Goal: Information Seeking & Learning: Learn about a topic

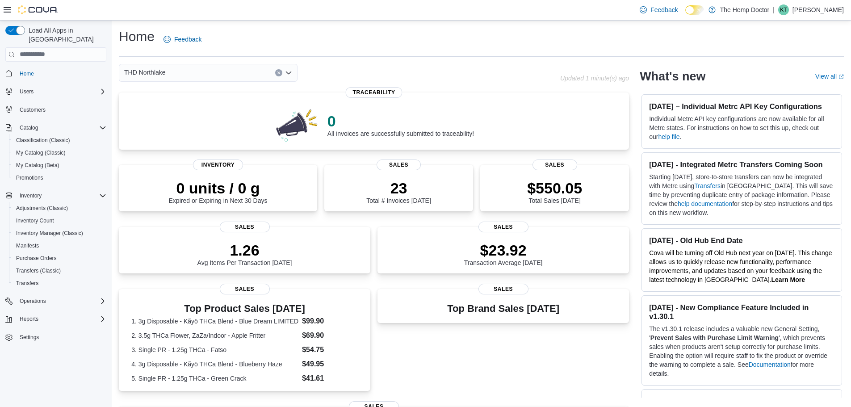
click at [245, 68] on div "THD Northlake" at bounding box center [208, 73] width 179 height 18
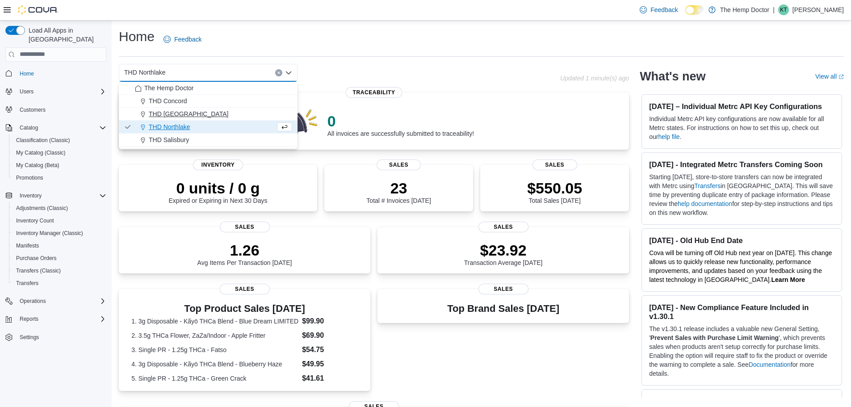
click at [195, 116] on span "THD [GEOGRAPHIC_DATA]" at bounding box center [188, 113] width 79 height 9
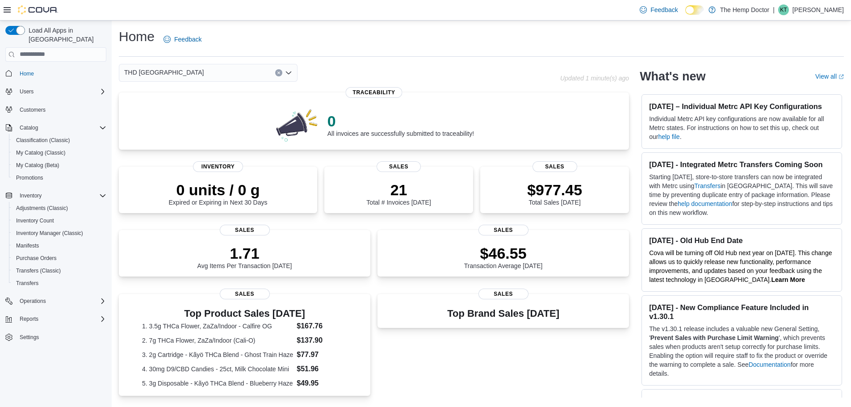
click at [217, 75] on div "THD Mooresville Combo box. Selected. THD Mooresville. Press Backspace to delete…" at bounding box center [208, 73] width 179 height 18
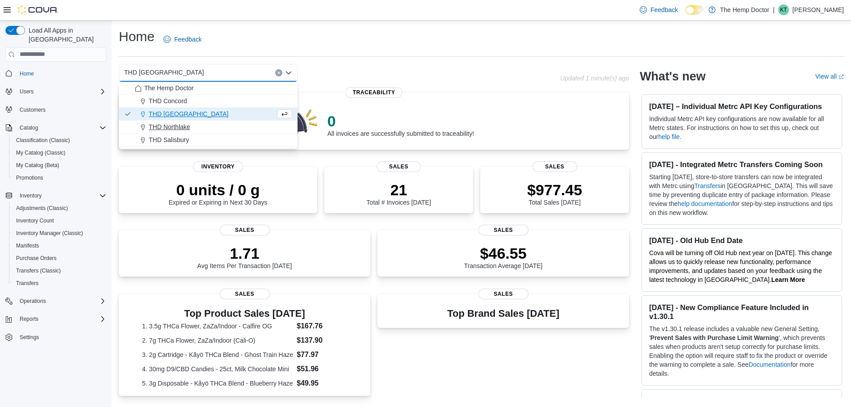
click at [218, 130] on div "THD Northlake" at bounding box center [213, 126] width 157 height 9
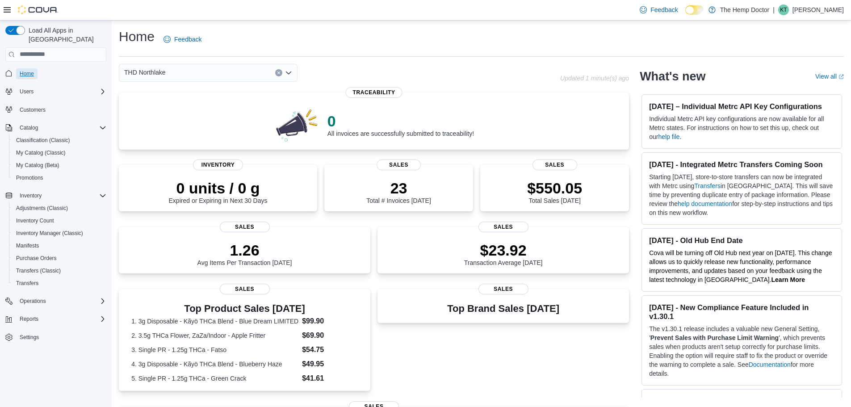
click at [28, 68] on span "Home" at bounding box center [27, 73] width 14 height 11
click at [222, 73] on div "THD Northlake" at bounding box center [208, 73] width 179 height 18
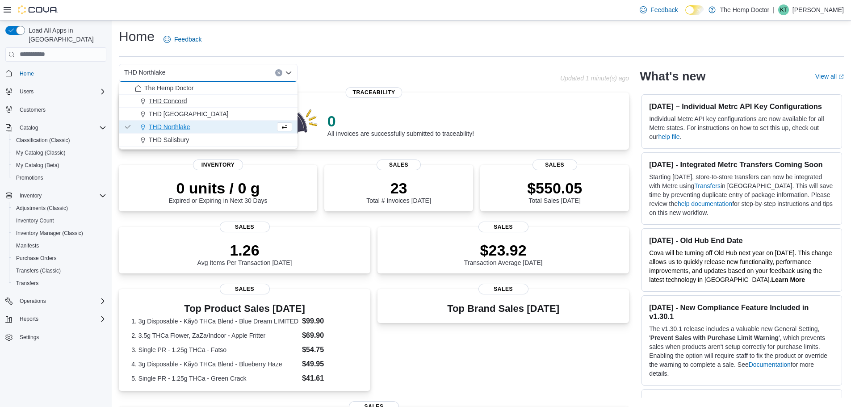
click at [195, 101] on div "THD Concord" at bounding box center [213, 100] width 157 height 9
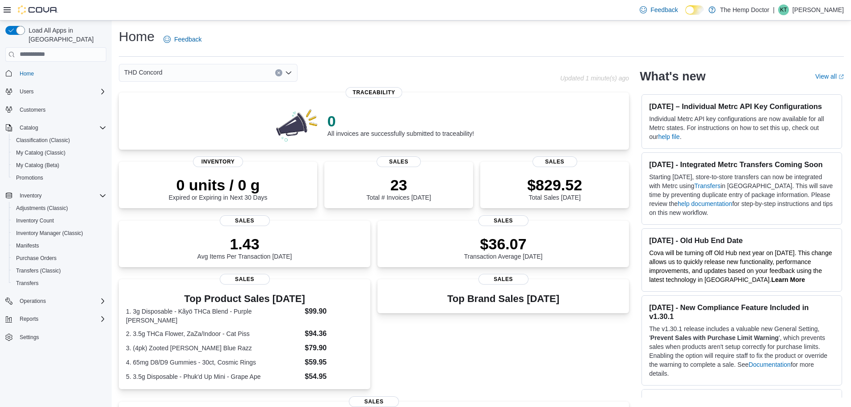
click at [196, 61] on div "Home Feedback THD Concord Updated 1 minute(s) ago 0 All invoices are successful…" at bounding box center [481, 306] width 739 height 570
click at [196, 74] on div "THD Concord" at bounding box center [208, 73] width 179 height 18
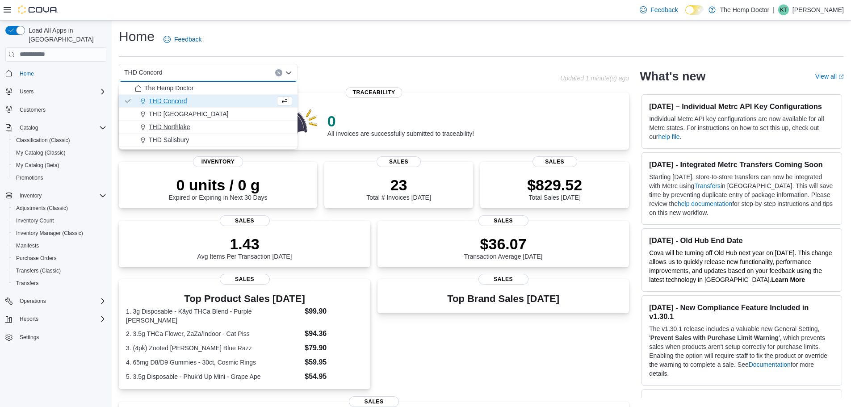
click at [190, 121] on button "THD Northlake" at bounding box center [208, 127] width 179 height 13
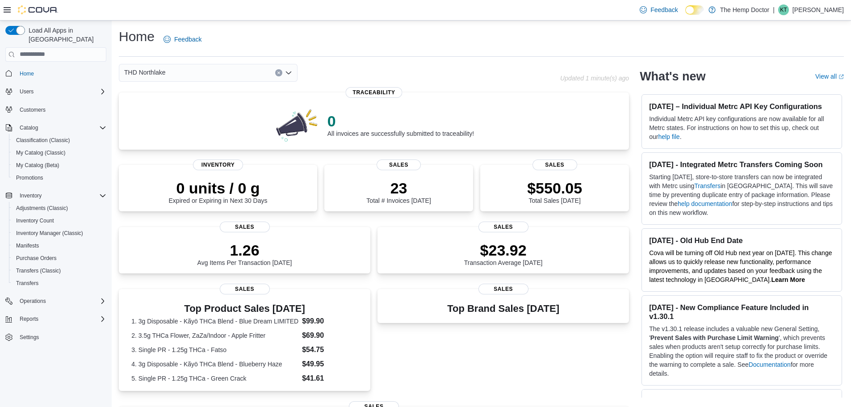
click at [189, 75] on div "THD Northlake Combo box. Selected. THD Northlake. Press Backspace to delete THD…" at bounding box center [208, 73] width 179 height 18
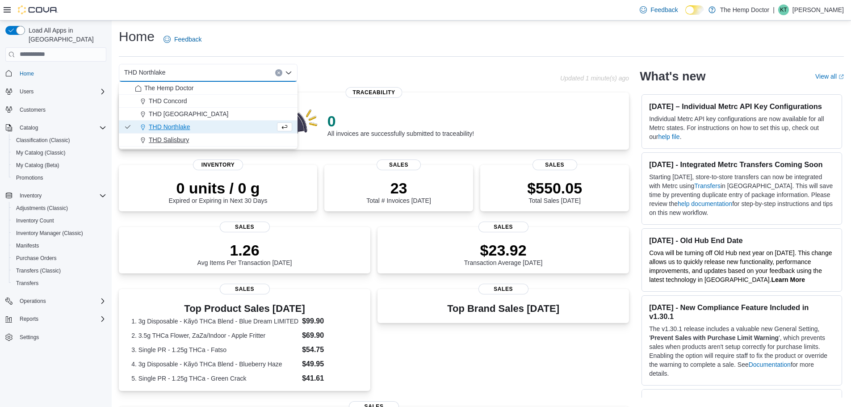
click at [188, 137] on span "THD Salisbury" at bounding box center [169, 139] width 40 height 9
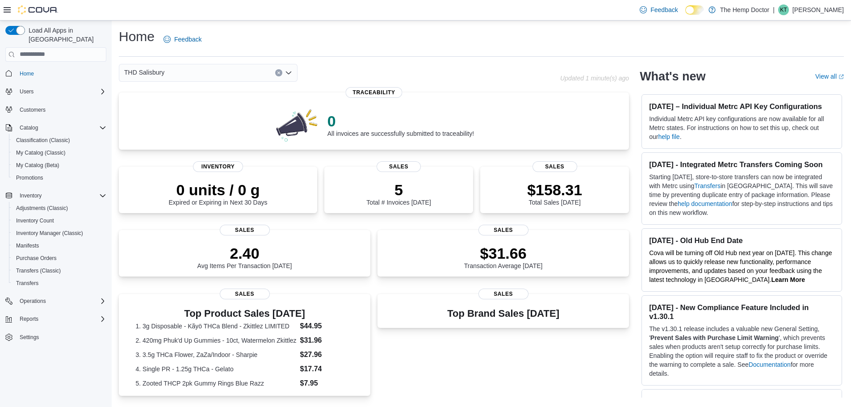
click at [195, 81] on div "THD Salisbury Combo box. Selected. THD Salisbury. Press Backspace to delete THD…" at bounding box center [208, 73] width 179 height 18
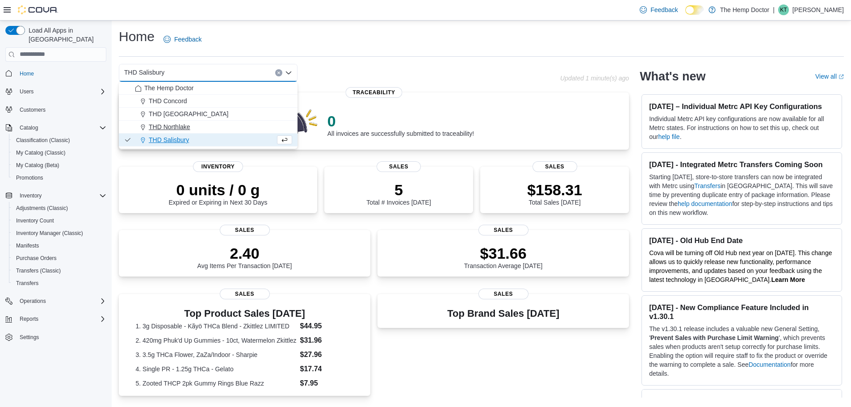
click at [184, 125] on span "THD Northlake" at bounding box center [170, 126] width 42 height 9
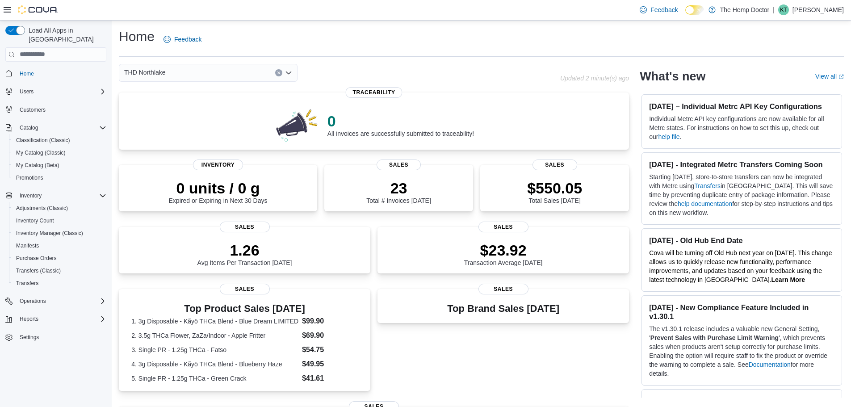
click at [197, 70] on div "THD Northlake Combo box. Selected. THD Northlake. Press Backspace to delete THD…" at bounding box center [208, 73] width 179 height 18
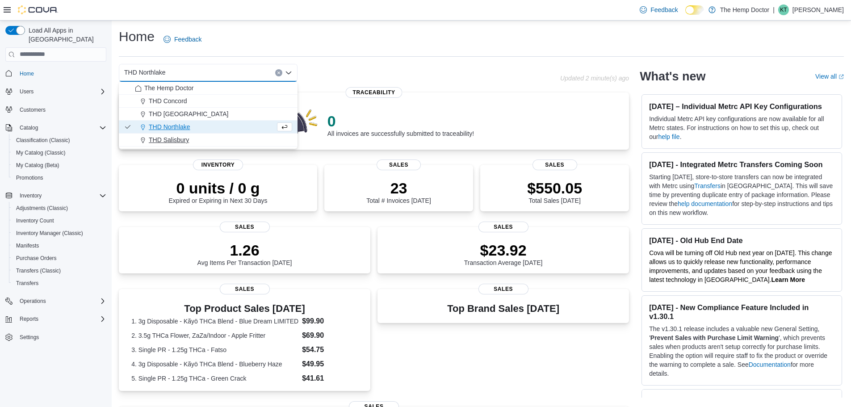
click at [182, 142] on span "THD Salisbury" at bounding box center [169, 139] width 40 height 9
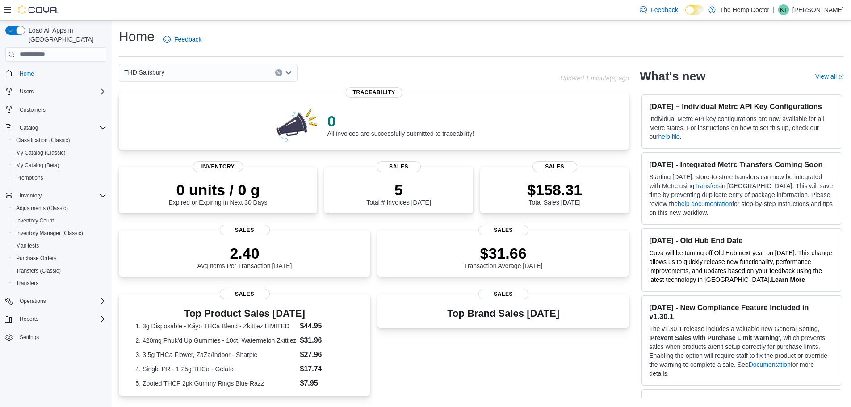
click at [216, 78] on div "THD Salisbury Combo box. Selected. THD Salisbury. Press Backspace to delete THD…" at bounding box center [208, 73] width 179 height 18
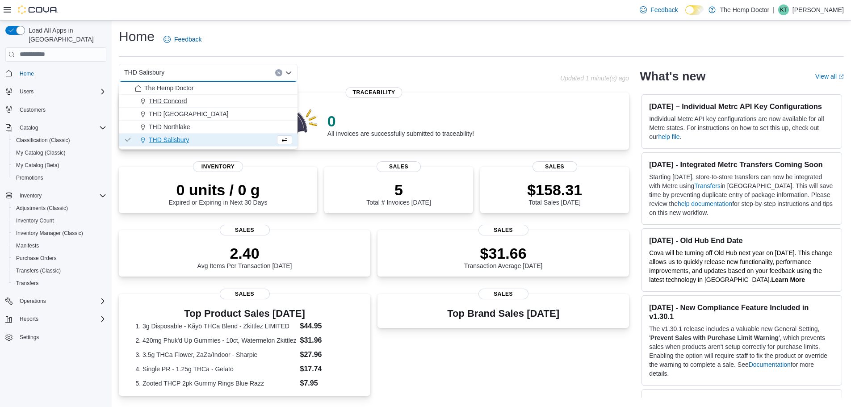
click at [212, 106] on button "THD Concord" at bounding box center [208, 101] width 179 height 13
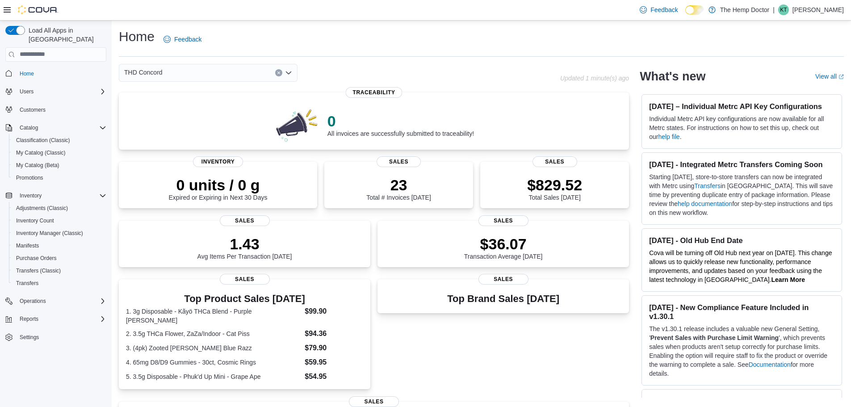
click at [214, 76] on div "THD Concord Combo box. Selected. THD Concord. Press Backspace to delete THD Con…" at bounding box center [208, 73] width 179 height 18
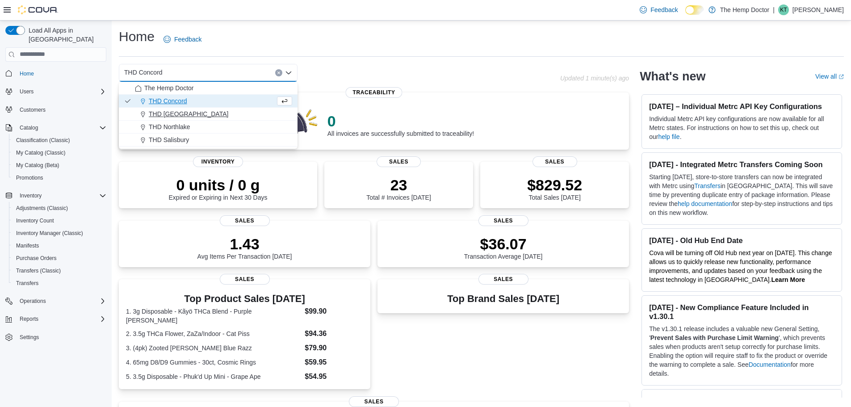
click at [206, 117] on div "THD [GEOGRAPHIC_DATA]" at bounding box center [213, 113] width 157 height 9
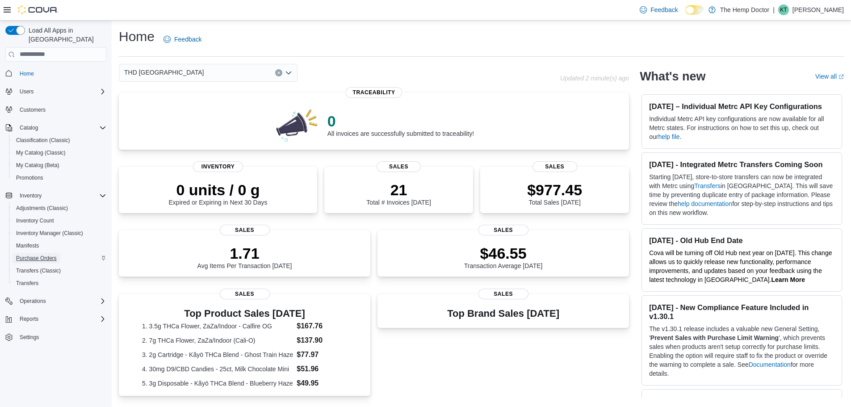
click at [44, 255] on span "Purchase Orders" at bounding box center [36, 258] width 41 height 7
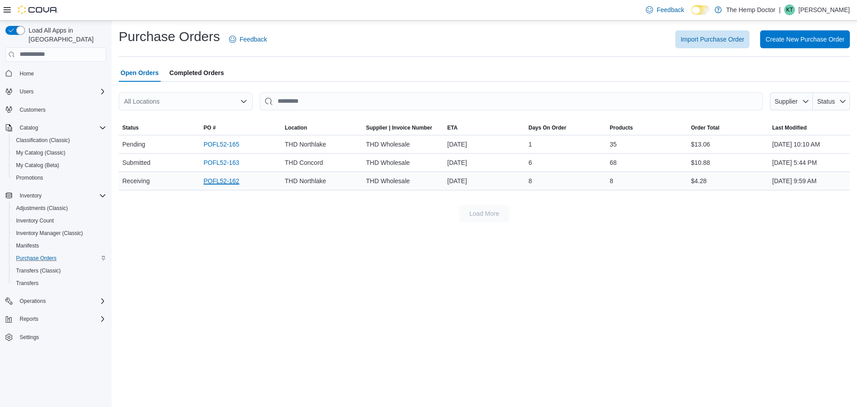
click at [219, 181] on link "POFL52-162" at bounding box center [222, 180] width 36 height 11
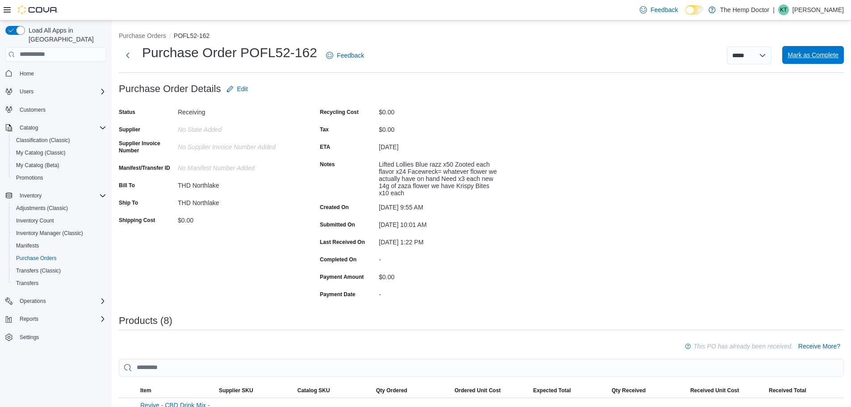
click at [798, 51] on span "Mark as Complete" at bounding box center [812, 54] width 51 height 9
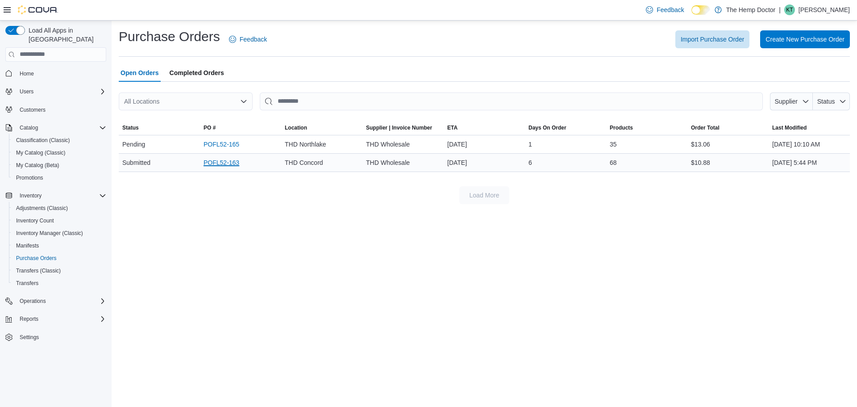
click at [226, 163] on link "POFL52-163" at bounding box center [222, 162] width 36 height 11
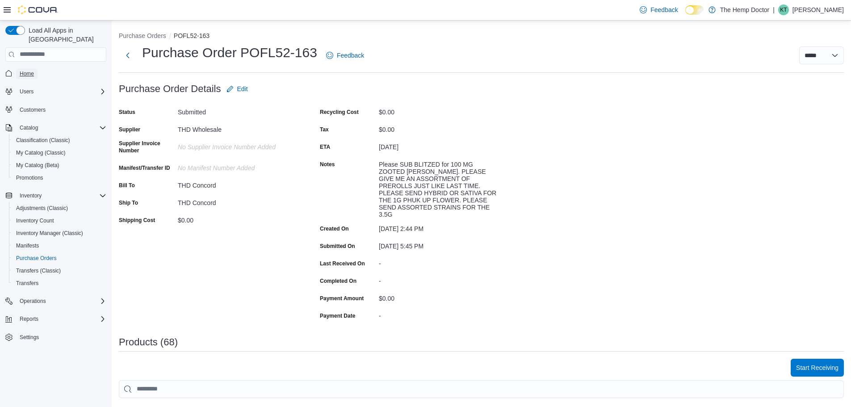
click at [24, 70] on span "Home" at bounding box center [27, 73] width 14 height 7
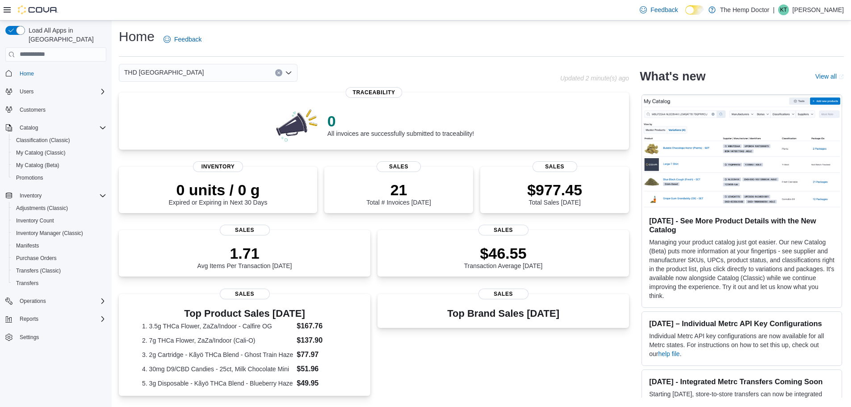
click at [216, 73] on div "THD Mooresville" at bounding box center [208, 73] width 179 height 18
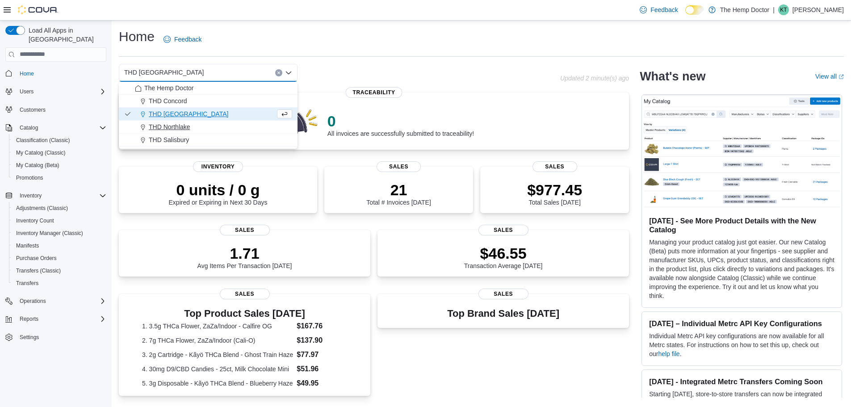
click at [193, 126] on div "THD Northlake" at bounding box center [213, 126] width 157 height 9
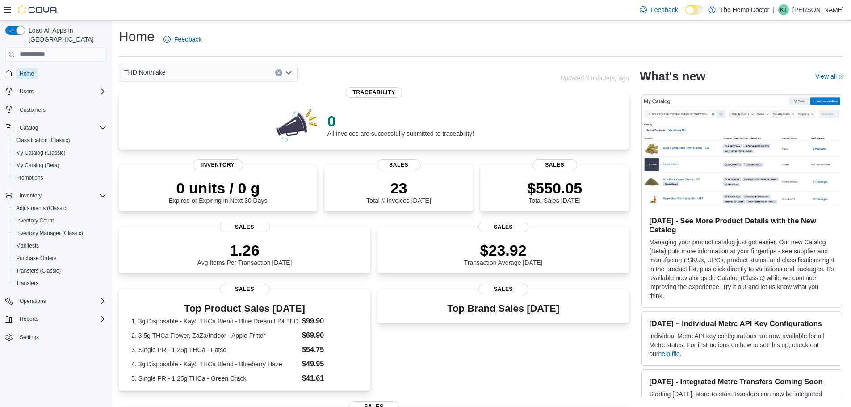
click at [25, 70] on span "Home" at bounding box center [27, 73] width 14 height 7
click at [42, 255] on span "Purchase Orders" at bounding box center [36, 258] width 41 height 7
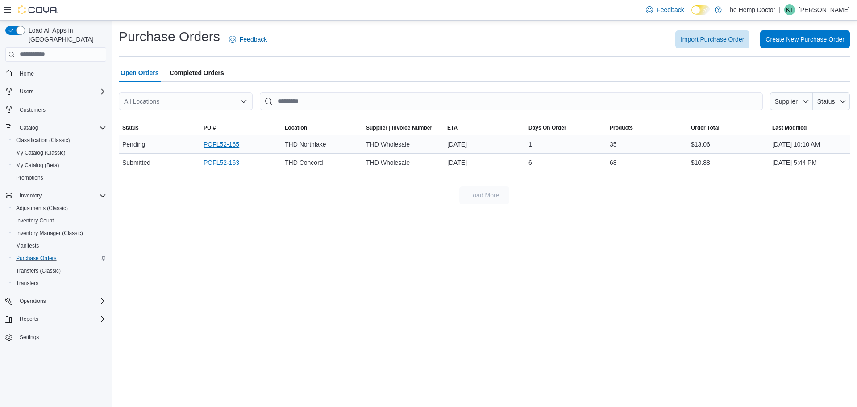
click at [227, 148] on link "POFL52-165" at bounding box center [222, 144] width 36 height 11
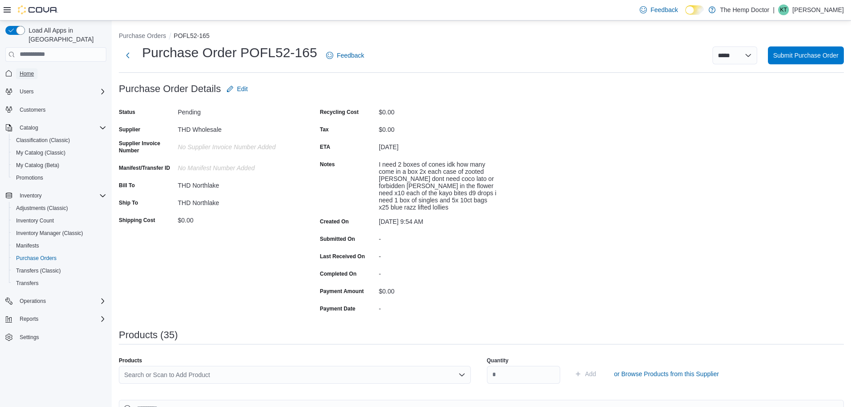
click at [21, 70] on span "Home" at bounding box center [27, 73] width 14 height 7
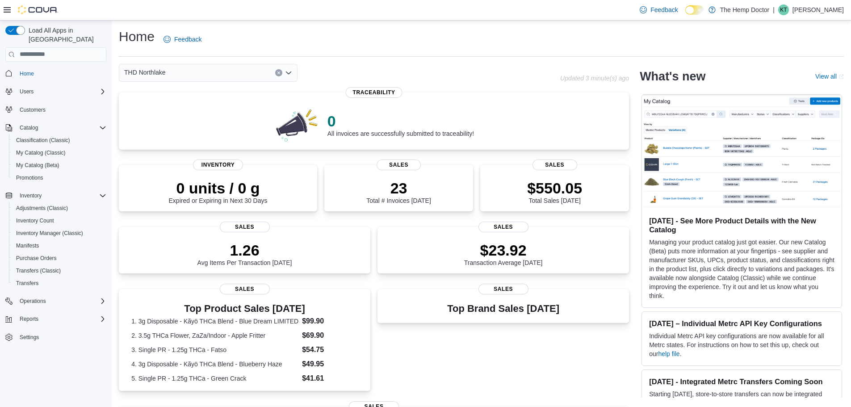
click at [198, 72] on div "THD Northlake" at bounding box center [208, 73] width 179 height 18
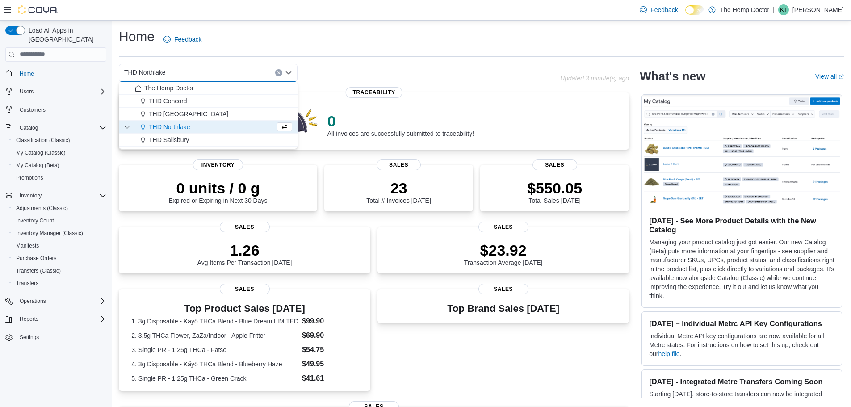
click at [200, 136] on div "THD Salisbury" at bounding box center [213, 139] width 157 height 9
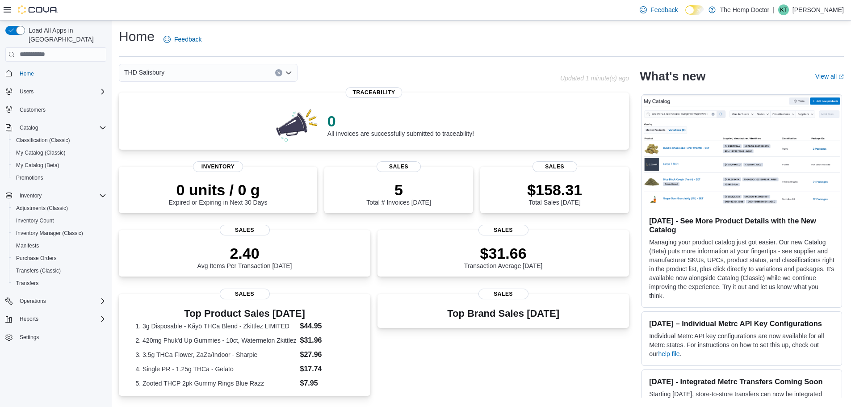
click at [202, 70] on div "THD Salisbury" at bounding box center [208, 73] width 179 height 18
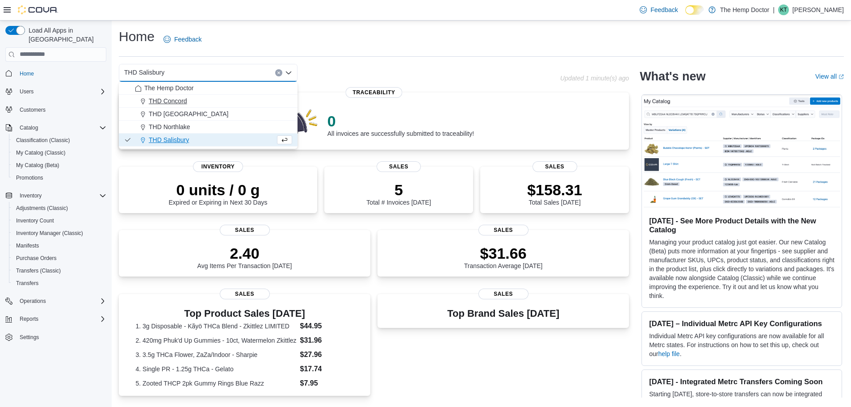
click at [174, 103] on span "THD Concord" at bounding box center [168, 100] width 38 height 9
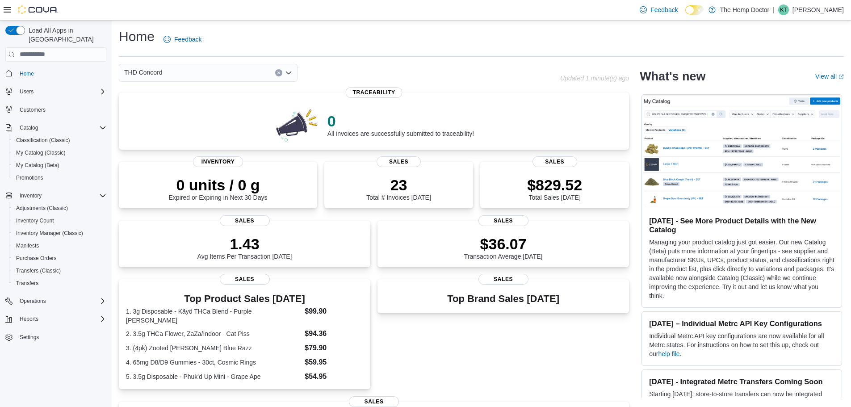
click at [185, 72] on div "THD Concord Combo box. Selected. THD Concord. Press Backspace to delete THD Con…" at bounding box center [208, 73] width 179 height 18
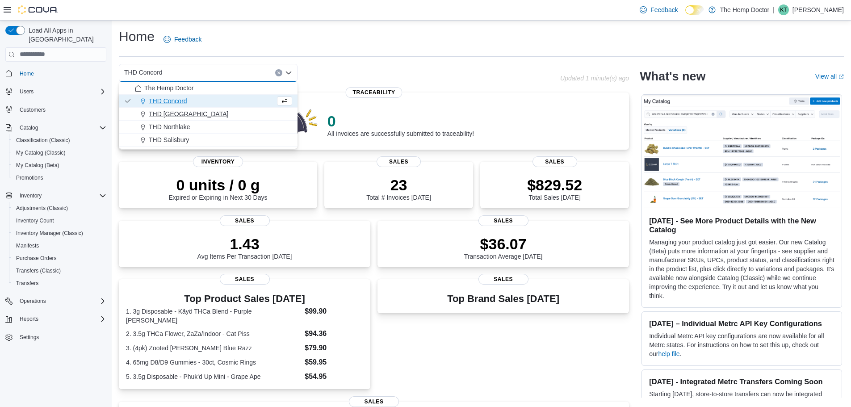
click at [184, 115] on span "THD [GEOGRAPHIC_DATA]" at bounding box center [188, 113] width 79 height 9
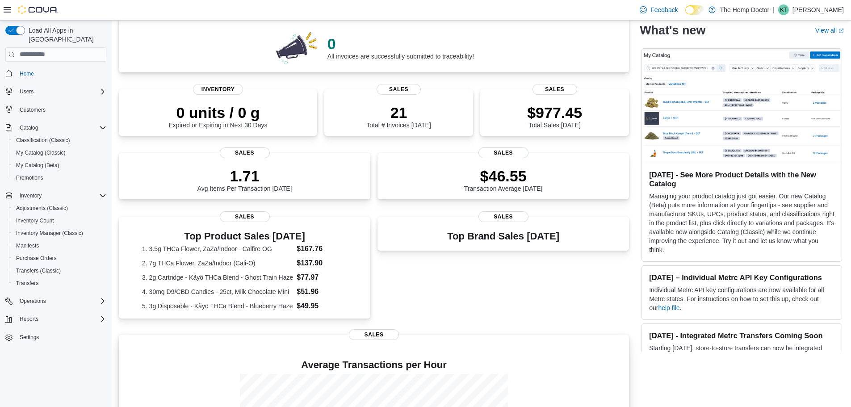
scroll to position [200, 0]
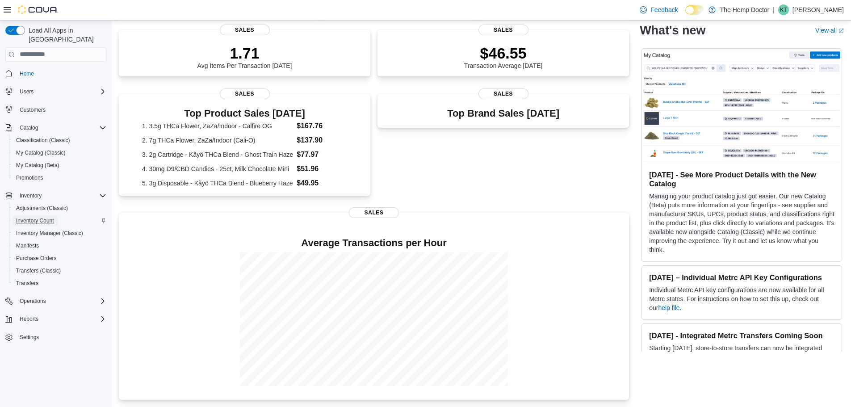
click at [47, 217] on span "Inventory Count" at bounding box center [35, 220] width 38 height 7
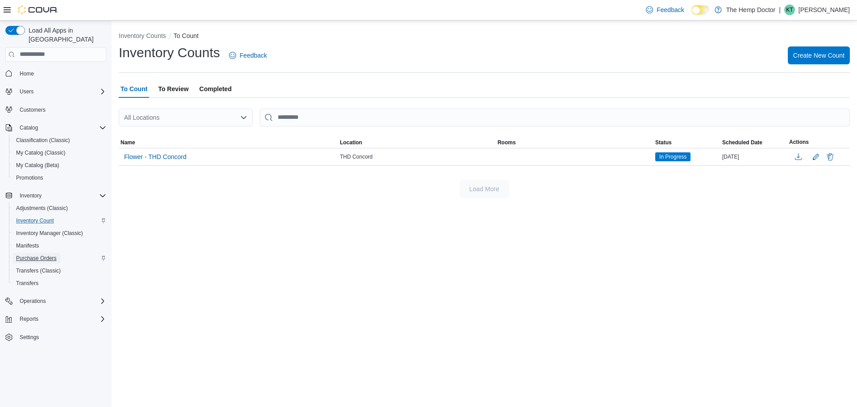
click at [40, 255] on span "Purchase Orders" at bounding box center [36, 258] width 41 height 7
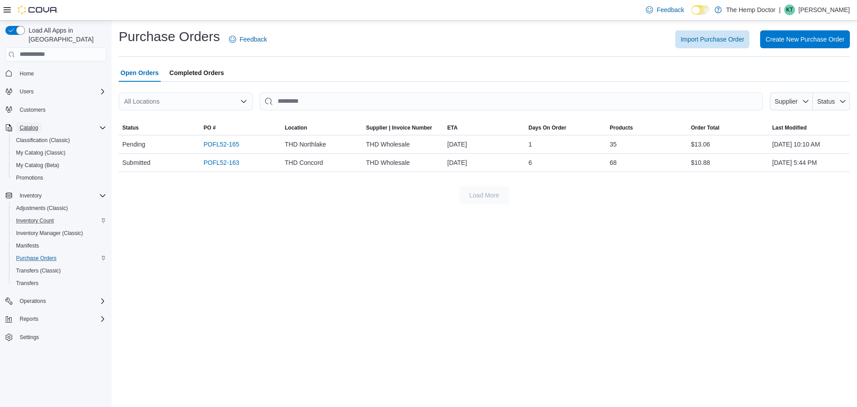
click at [32, 124] on span "Catalog" at bounding box center [29, 127] width 18 height 7
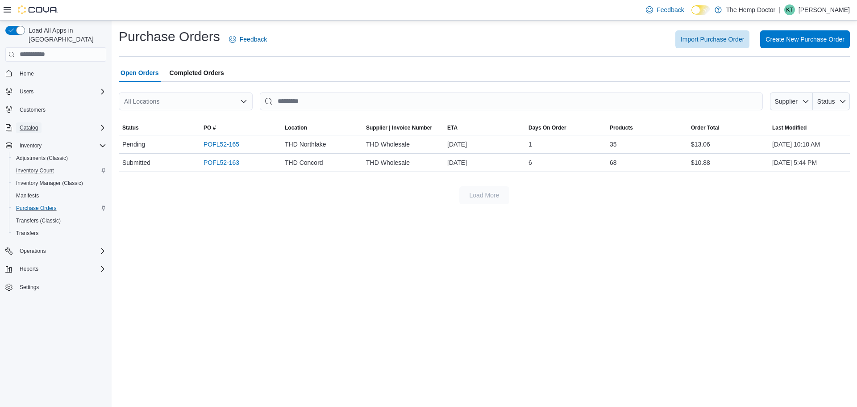
click at [33, 124] on span "Catalog" at bounding box center [29, 127] width 18 height 7
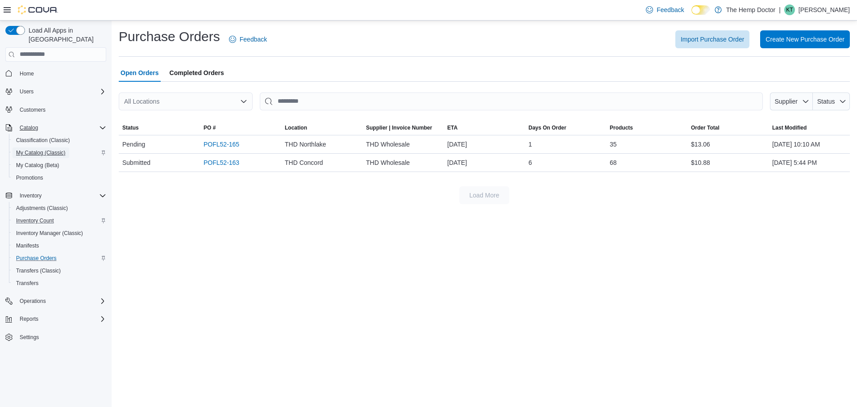
click at [38, 149] on span "My Catalog (Classic)" at bounding box center [41, 152] width 50 height 7
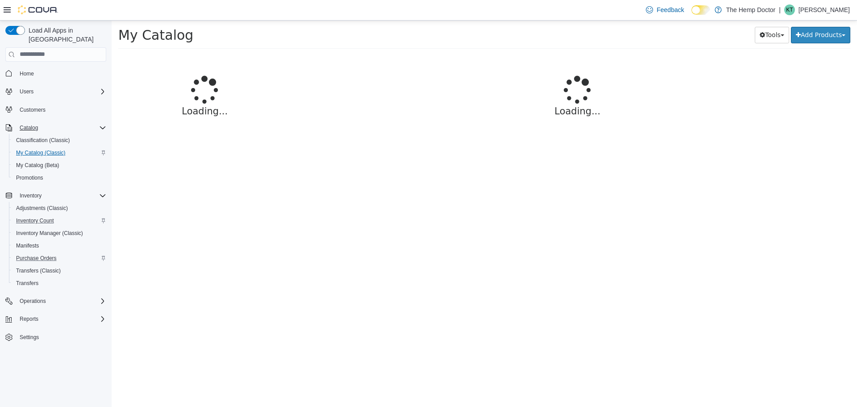
select select "**********"
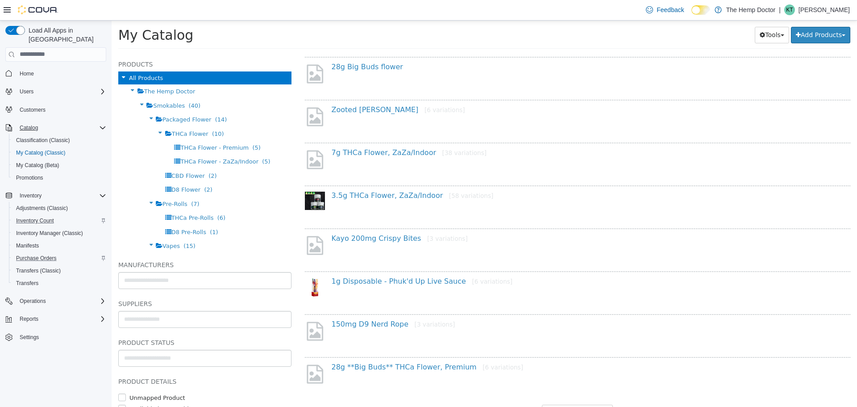
scroll to position [623, 0]
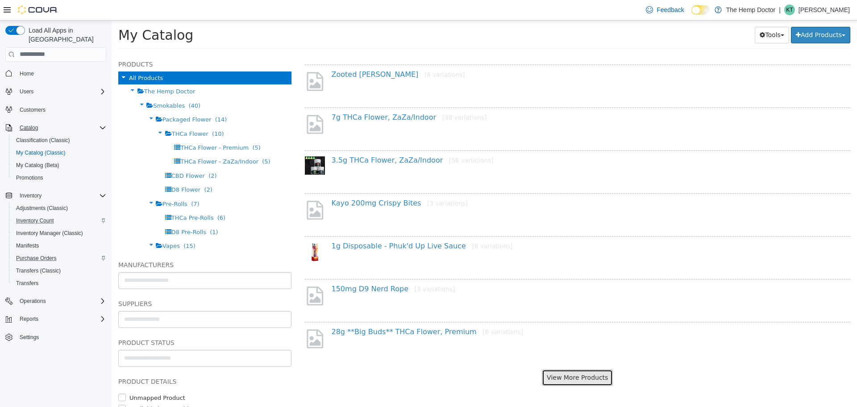
click at [558, 370] on button "View More Products" at bounding box center [577, 377] width 71 height 17
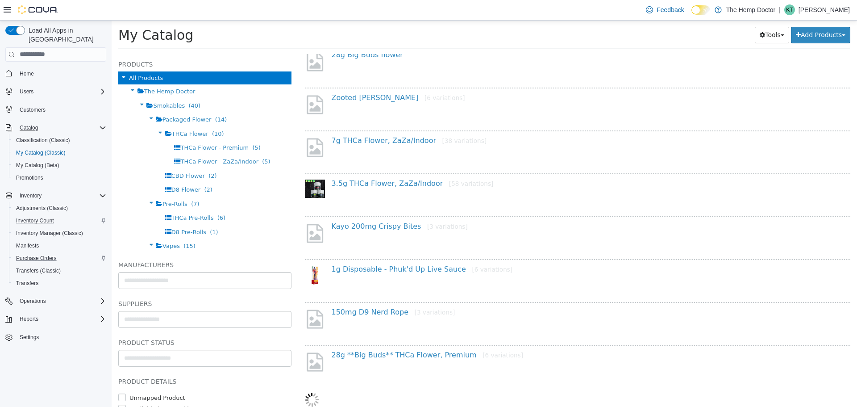
select select "**********"
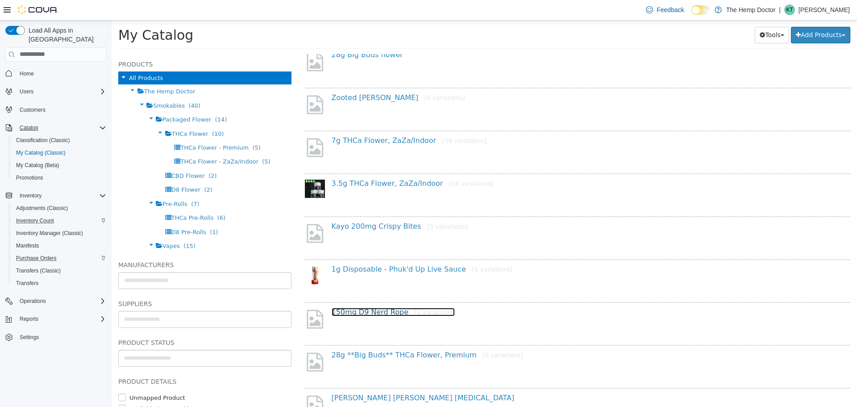
click at [363, 313] on link "150mg D9 Nerd Rope [3 variations]" at bounding box center [394, 311] width 124 height 8
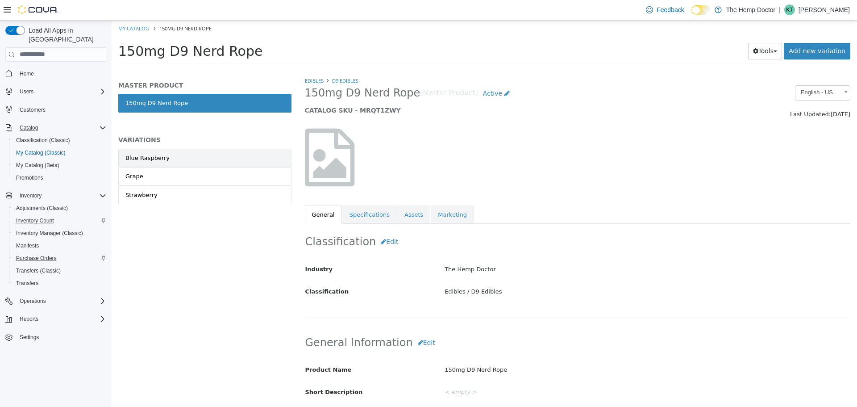
click at [189, 157] on link "Blue Raspberry" at bounding box center [204, 157] width 173 height 19
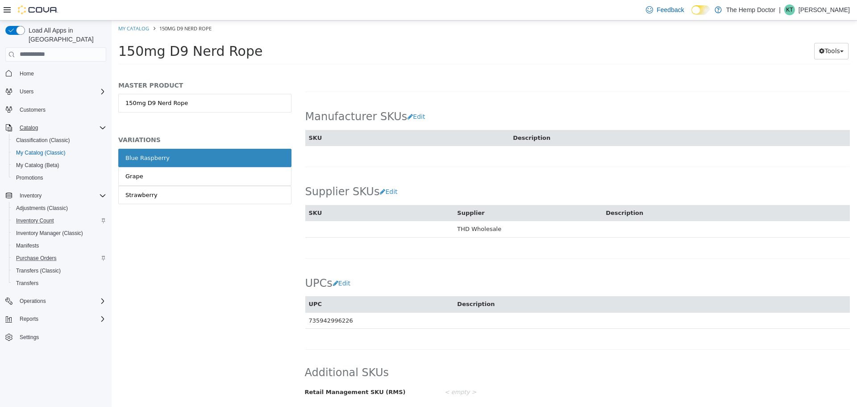
scroll to position [461, 0]
click at [163, 175] on link "Grape" at bounding box center [204, 176] width 173 height 19
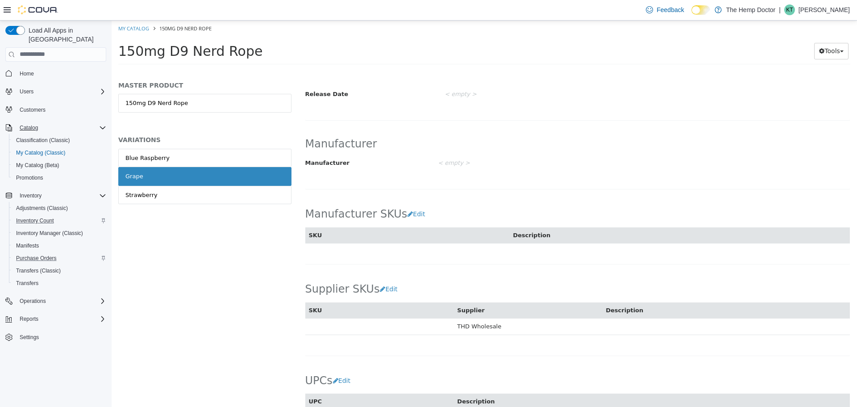
scroll to position [460, 0]
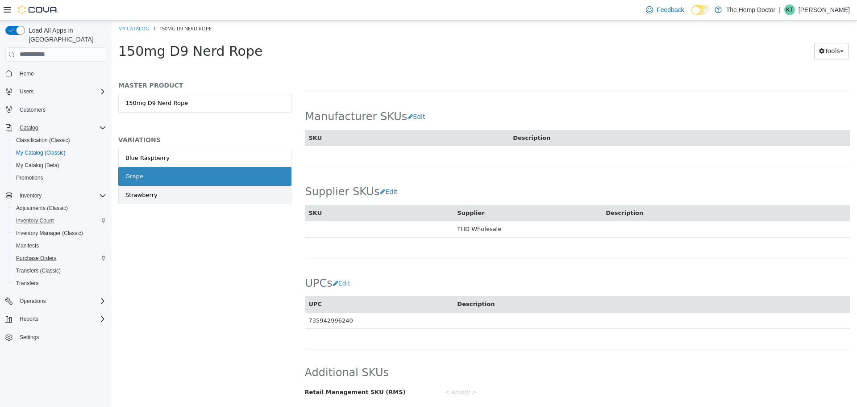
click at [146, 191] on div "Strawberry" at bounding box center [141, 194] width 32 height 9
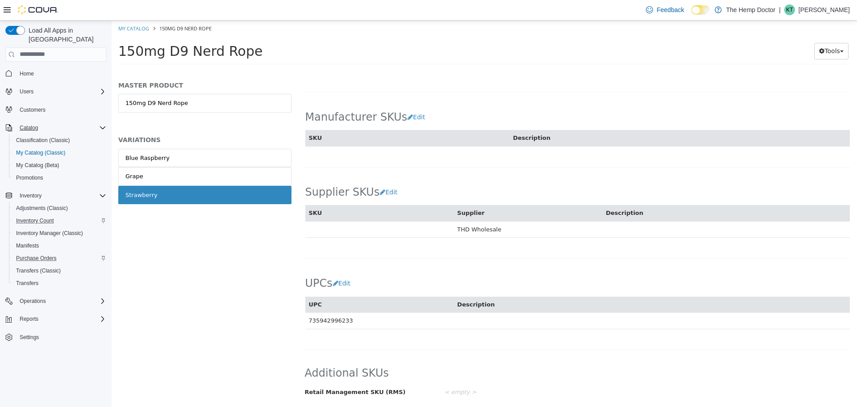
scroll to position [460, 0]
click at [46, 137] on span "Classification (Classic)" at bounding box center [43, 140] width 54 height 7
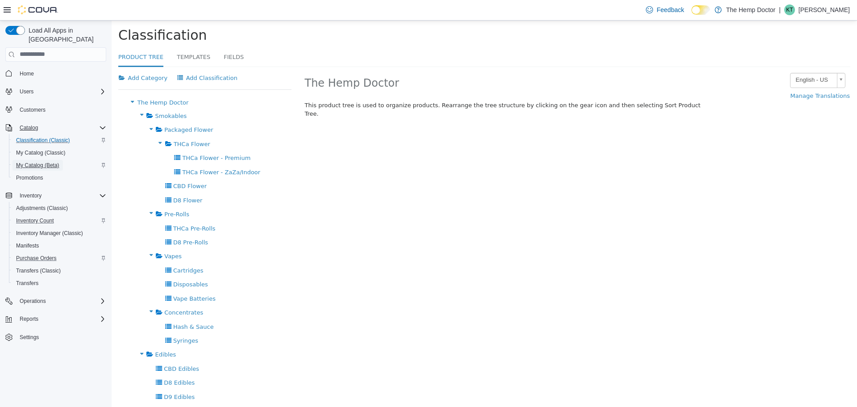
click at [58, 162] on span "My Catalog (Beta)" at bounding box center [37, 165] width 43 height 7
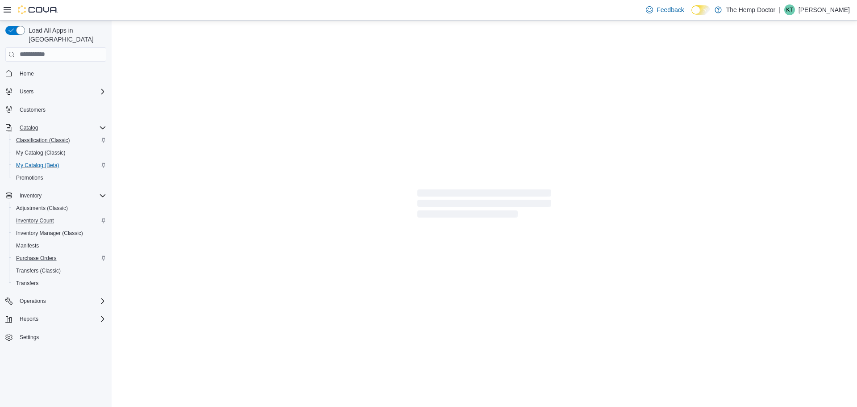
select select "**********"
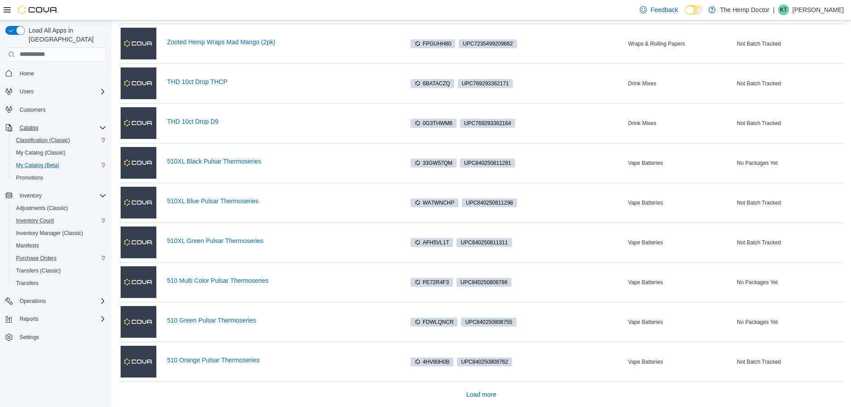
scroll to position [552, 0]
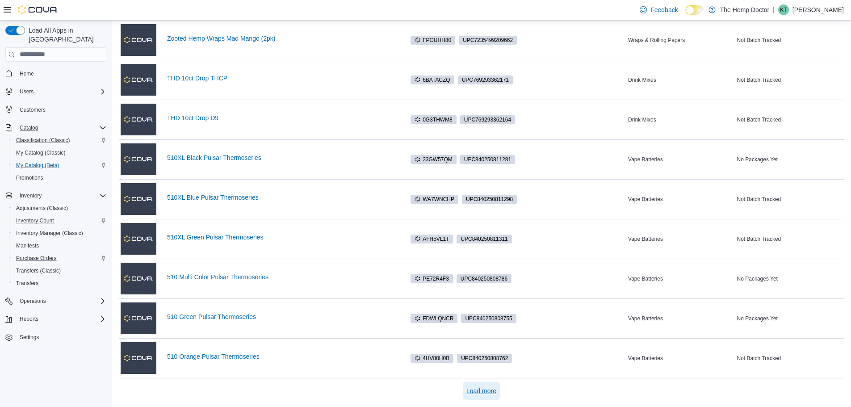
click at [472, 392] on span "Load more" at bounding box center [481, 390] width 30 height 9
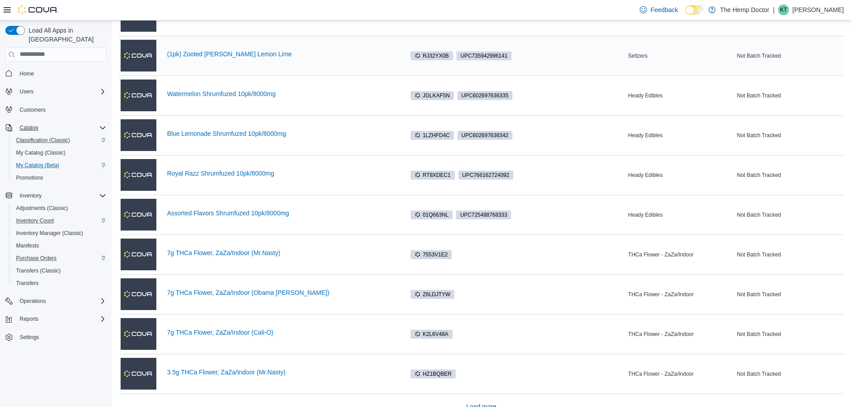
scroll to position [1347, 0]
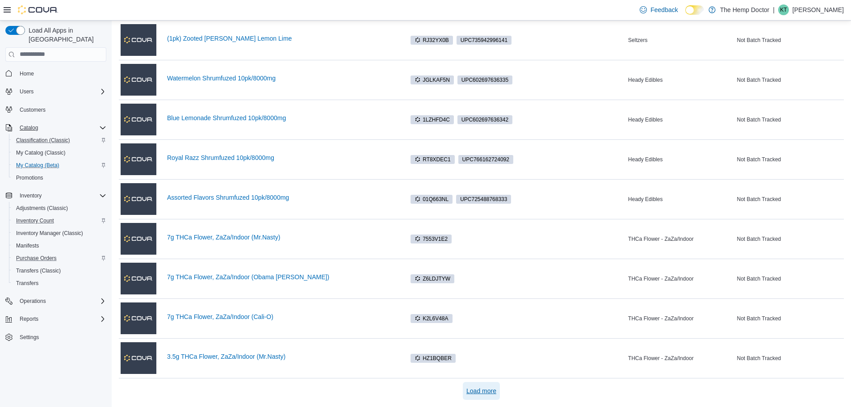
click at [494, 387] on span "Load more" at bounding box center [481, 390] width 30 height 9
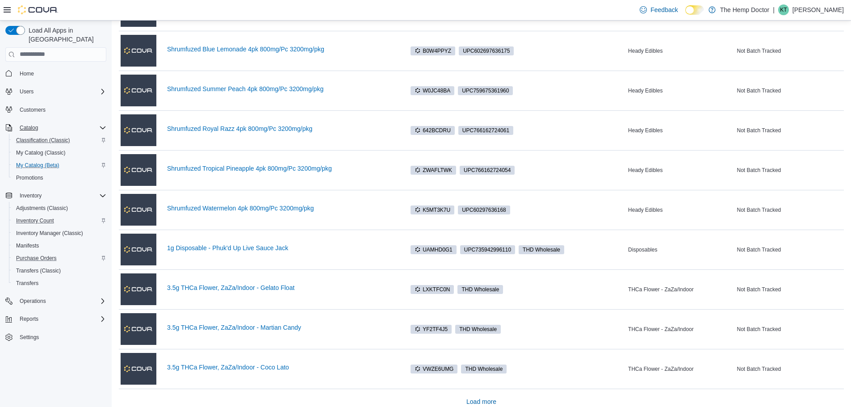
scroll to position [2142, 0]
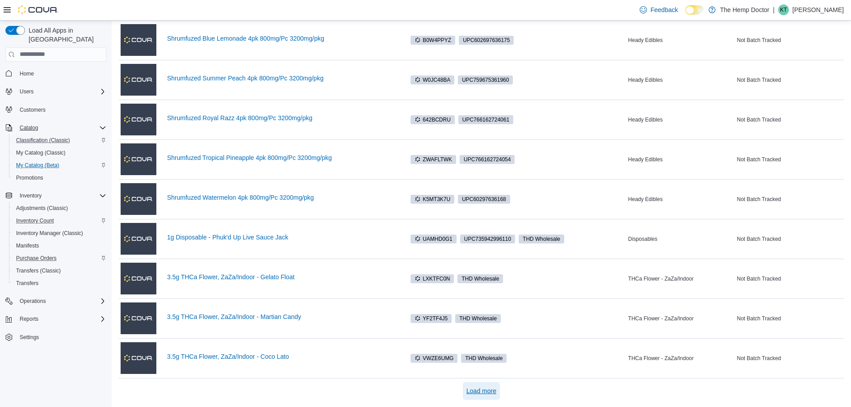
click at [480, 393] on span "Load more" at bounding box center [481, 390] width 30 height 9
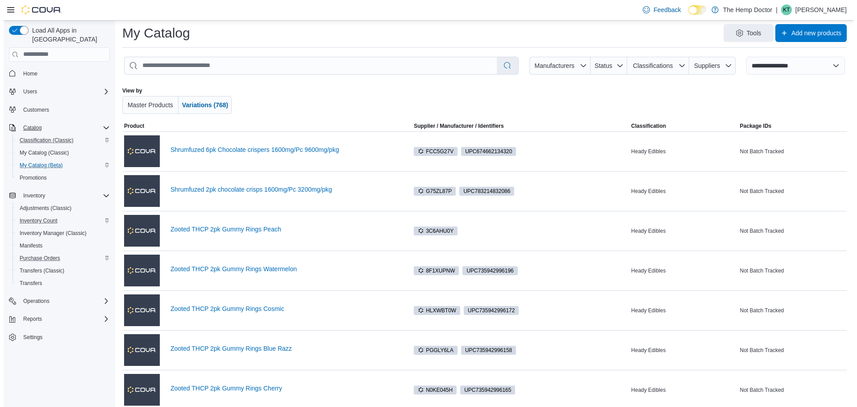
scroll to position [0, 0]
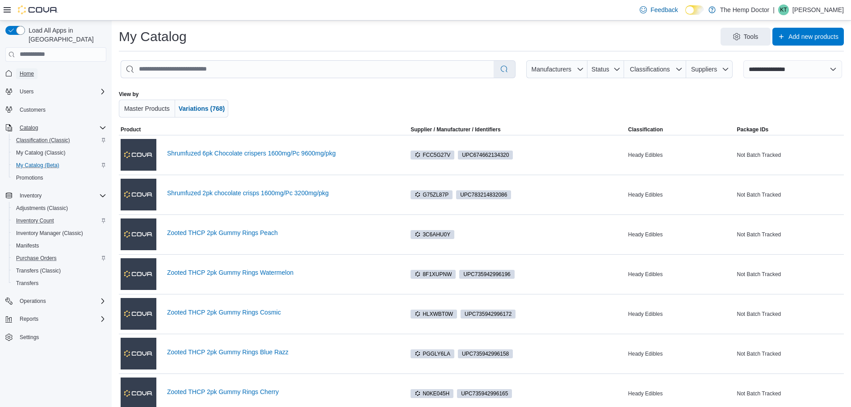
click at [32, 70] on span "Home" at bounding box center [27, 73] width 14 height 7
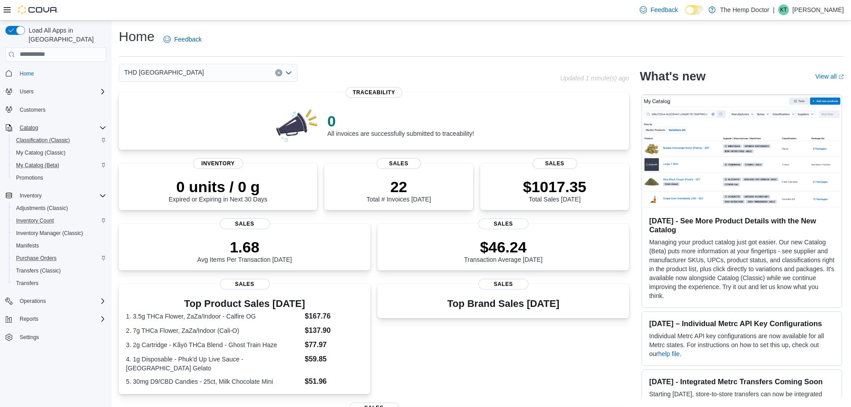
click at [192, 74] on div "THD [GEOGRAPHIC_DATA]" at bounding box center [208, 73] width 179 height 18
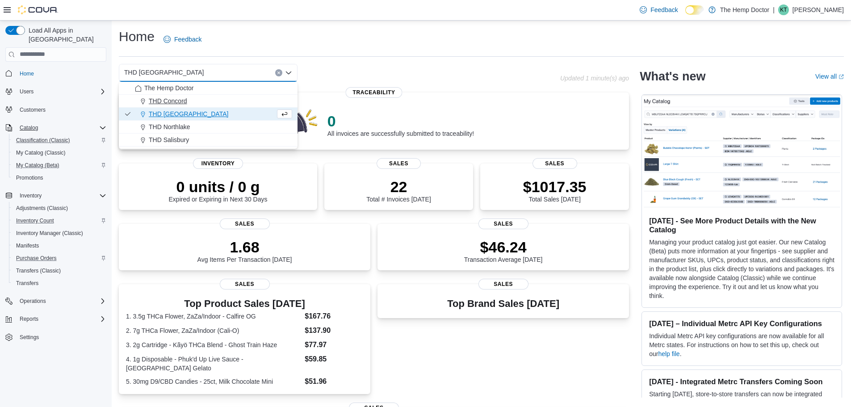
click at [195, 104] on div "THD Concord" at bounding box center [213, 100] width 157 height 9
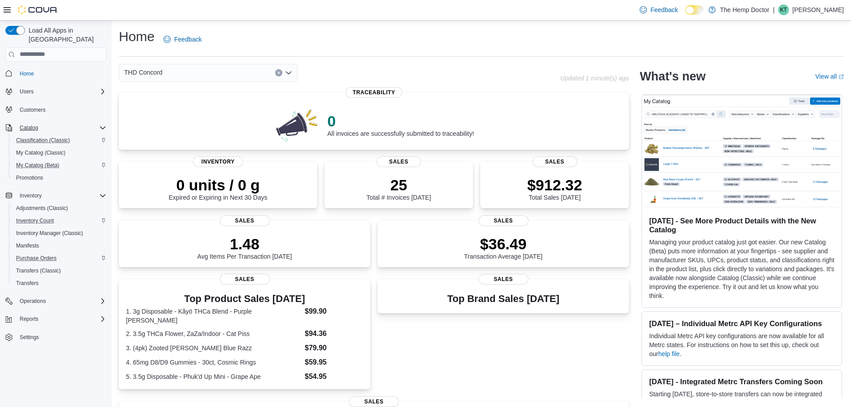
click at [205, 67] on div "THD Concord" at bounding box center [208, 73] width 179 height 18
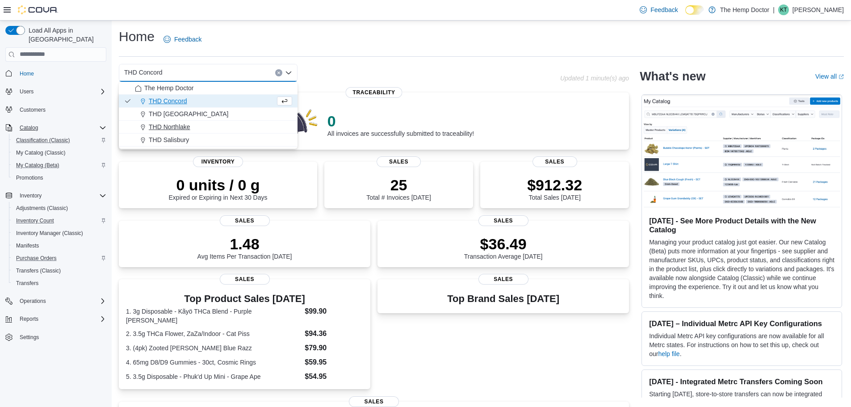
click at [194, 126] on div "THD Northlake" at bounding box center [213, 126] width 157 height 9
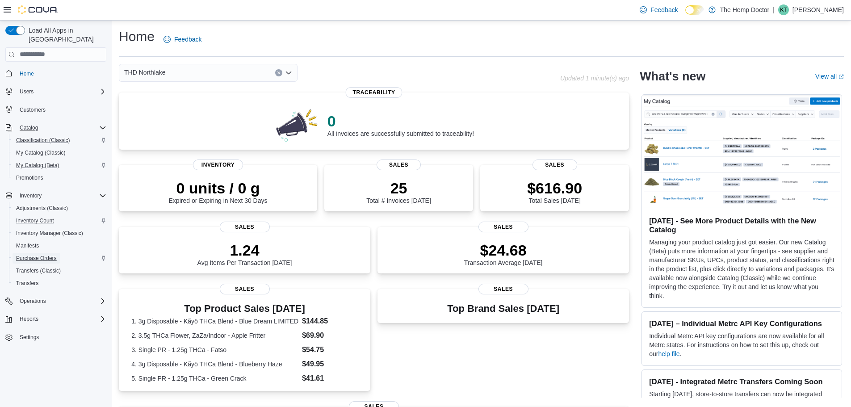
click at [34, 253] on span "Purchase Orders" at bounding box center [36, 258] width 41 height 11
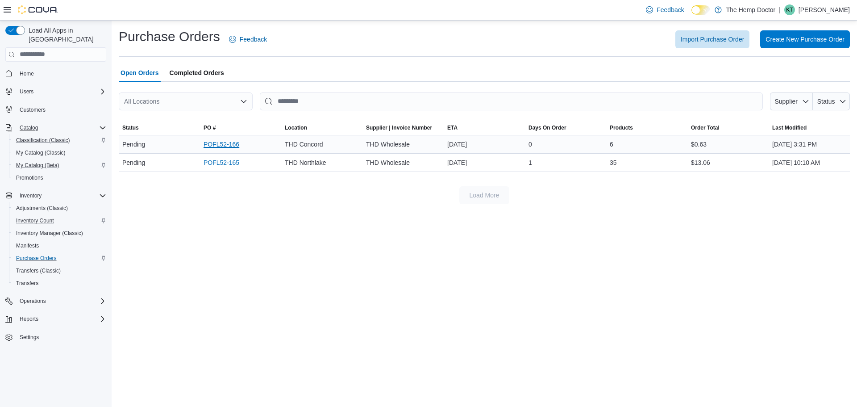
click at [216, 145] on link "POFL52-166" at bounding box center [222, 144] width 36 height 11
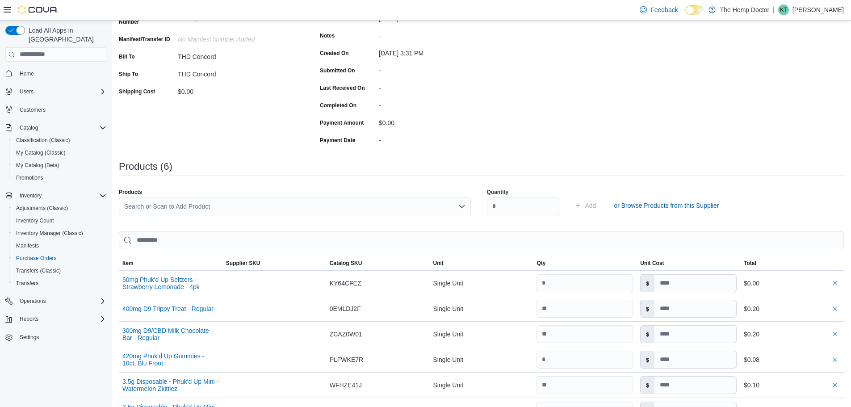
scroll to position [228, 0]
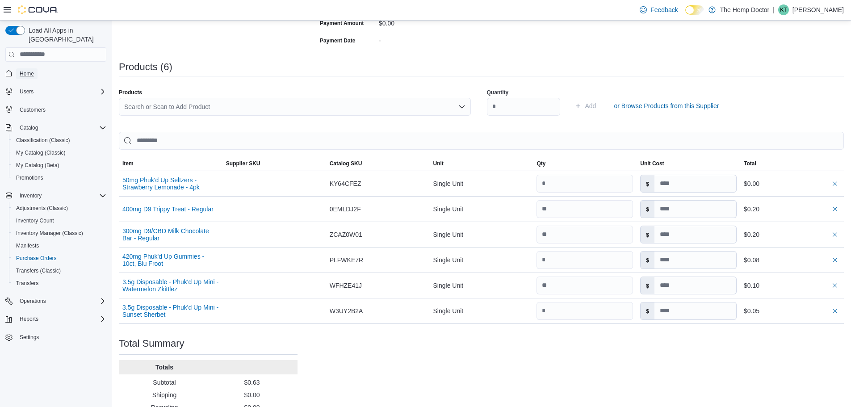
click at [23, 70] on span "Home" at bounding box center [27, 73] width 14 height 7
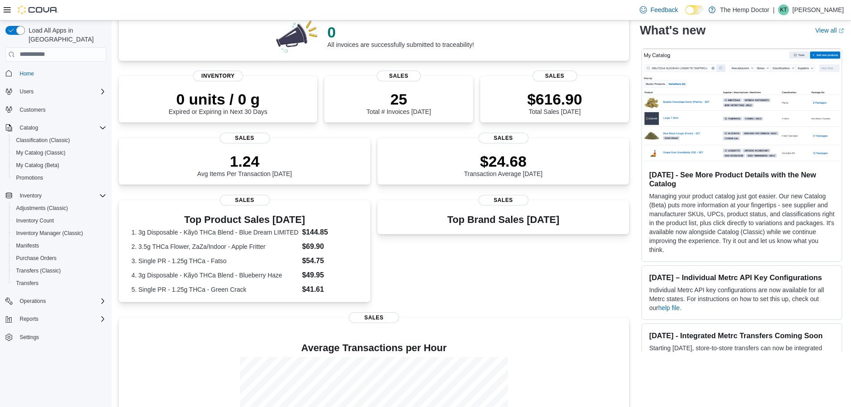
scroll to position [89, 0]
click at [546, 97] on p "$616.90" at bounding box center [554, 98] width 55 height 18
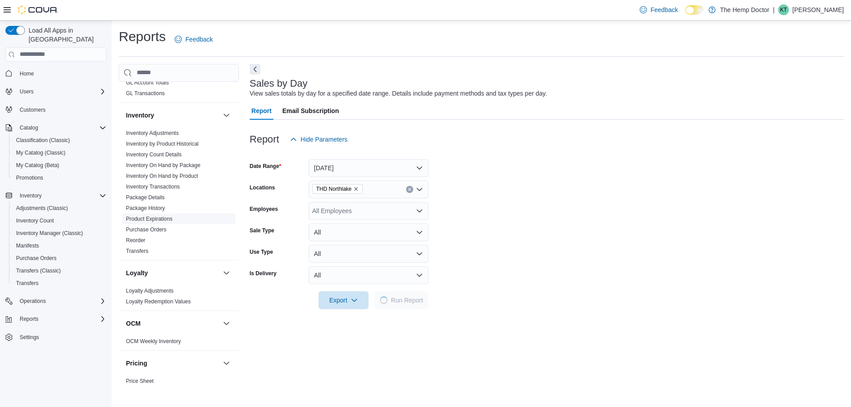
scroll to position [357, 0]
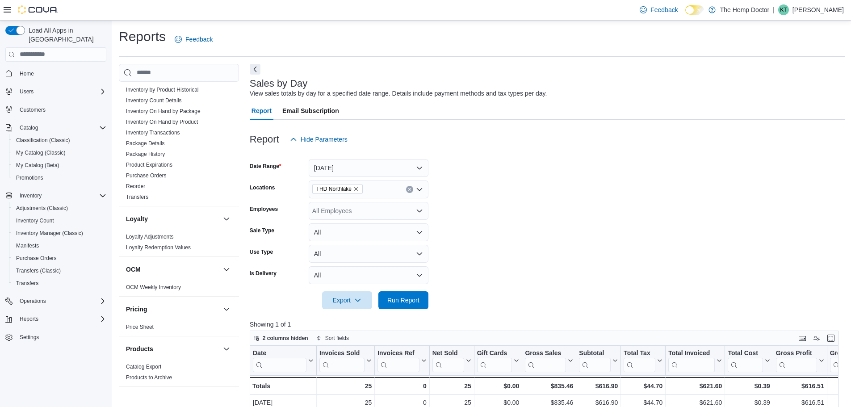
click at [373, 188] on div "THD Northlake" at bounding box center [369, 189] width 120 height 18
click at [343, 221] on span "THD Concord" at bounding box center [347, 217] width 38 height 9
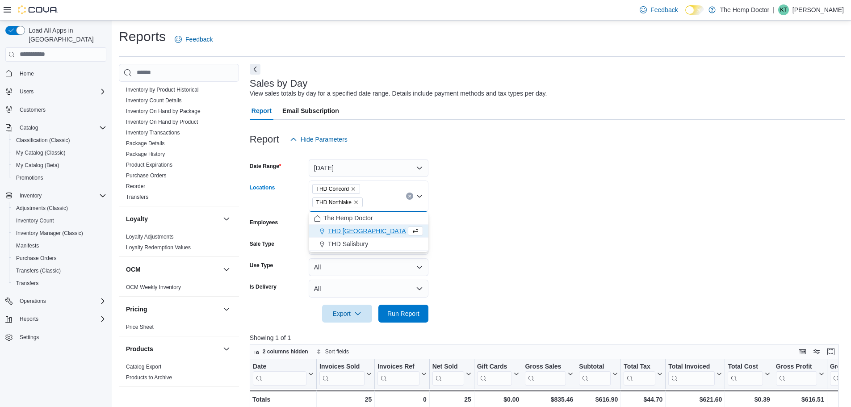
click at [356, 204] on icon "Remove THD Northlake from selection in this group" at bounding box center [355, 202] width 5 height 5
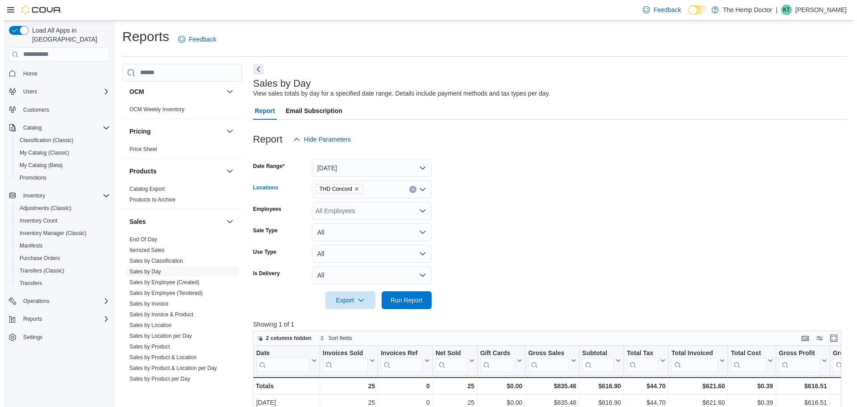
scroll to position [536, 0]
click at [183, 358] on link "Sales by Product & Location" at bounding box center [159, 356] width 67 height 6
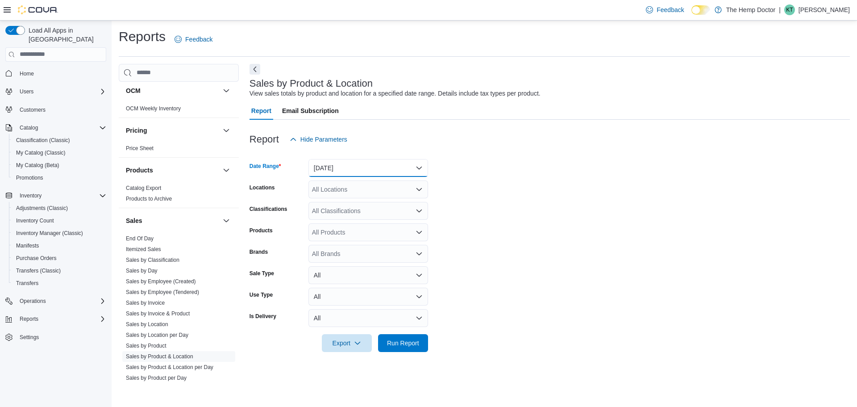
click at [354, 170] on button "[DATE]" at bounding box center [369, 168] width 120 height 18
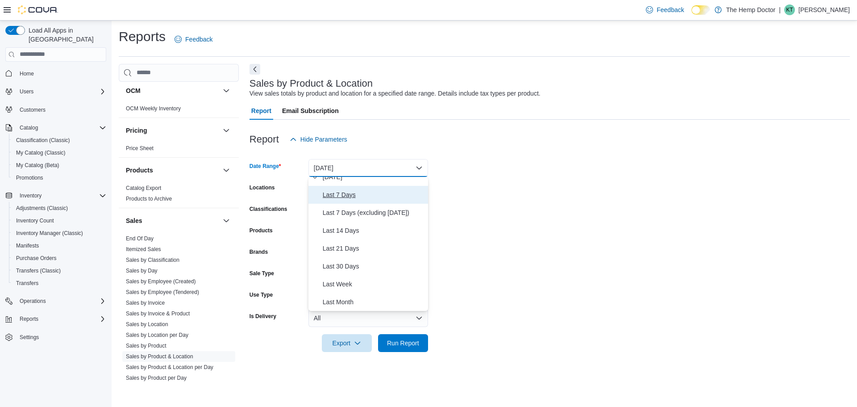
click at [347, 196] on span "Last 7 Days" at bounding box center [374, 194] width 102 height 11
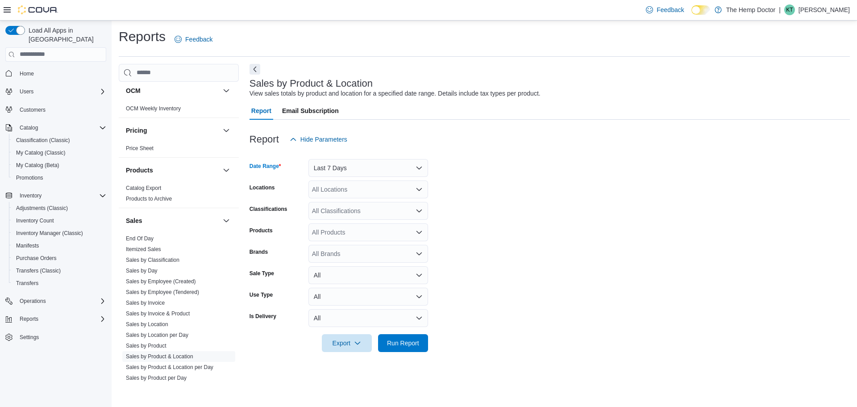
click at [352, 194] on div "All Locations" at bounding box center [369, 189] width 120 height 18
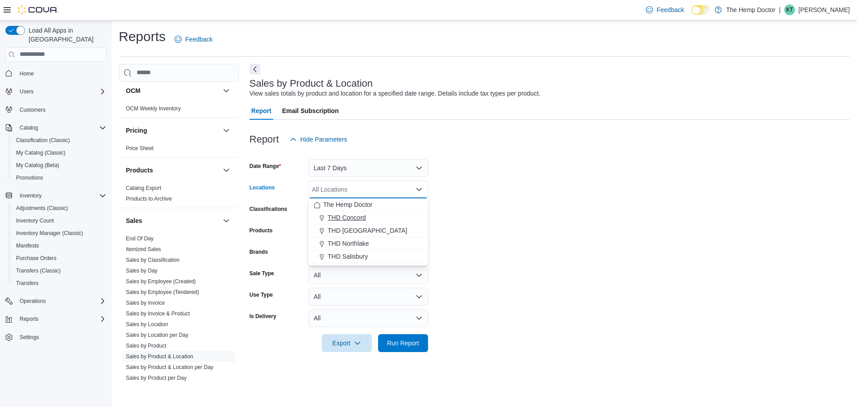
click at [351, 217] on span "THD Concord" at bounding box center [347, 217] width 38 height 9
click at [478, 196] on form "Date Range Last 7 Days Locations THD [GEOGRAPHIC_DATA] Combo box. Selected. THD…" at bounding box center [550, 250] width 601 height 204
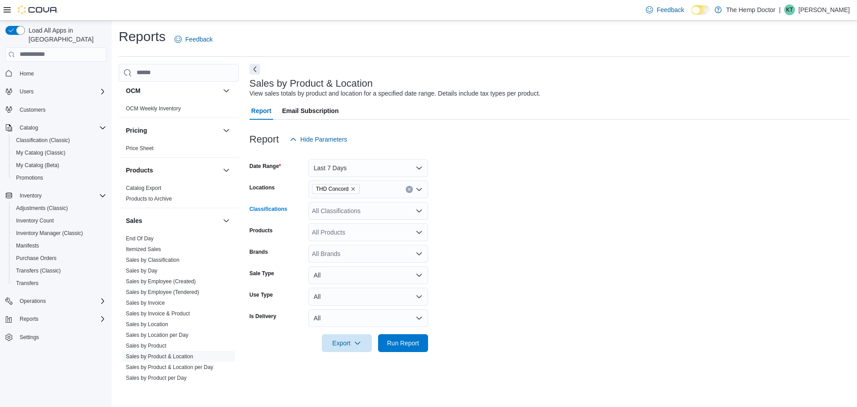
click at [376, 212] on div "All Classifications" at bounding box center [369, 211] width 120 height 18
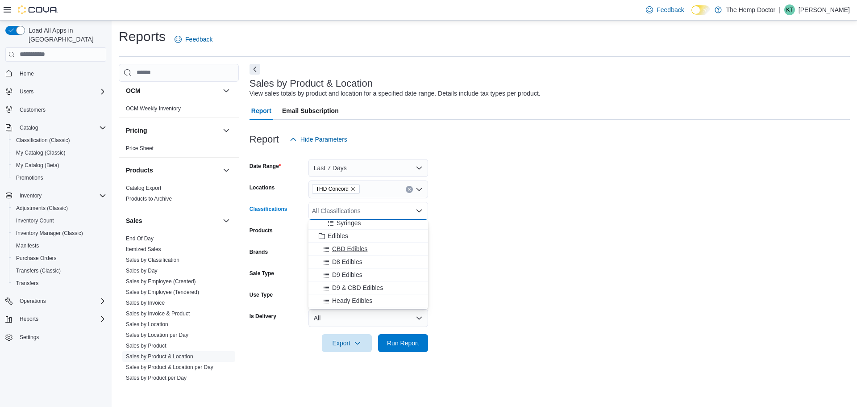
click at [360, 248] on span "CBD Edibles" at bounding box center [349, 248] width 35 height 9
click at [354, 248] on span "D8 Edibles" at bounding box center [347, 248] width 30 height 9
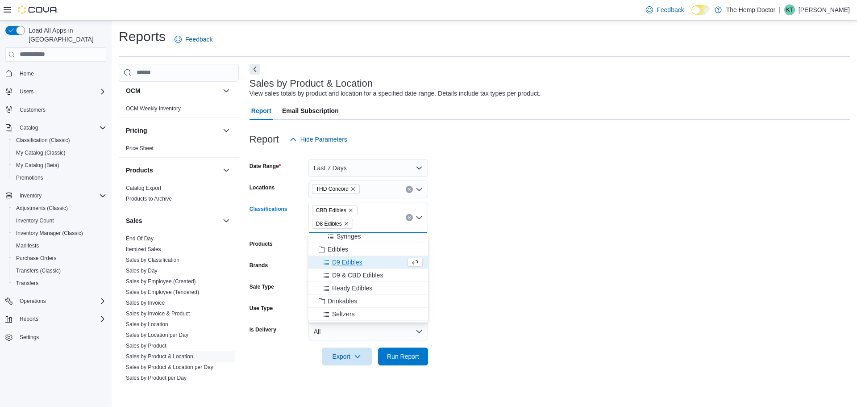
click at [348, 222] on icon "Remove D8 Edibles from selection in this group" at bounding box center [347, 224] width 4 height 4
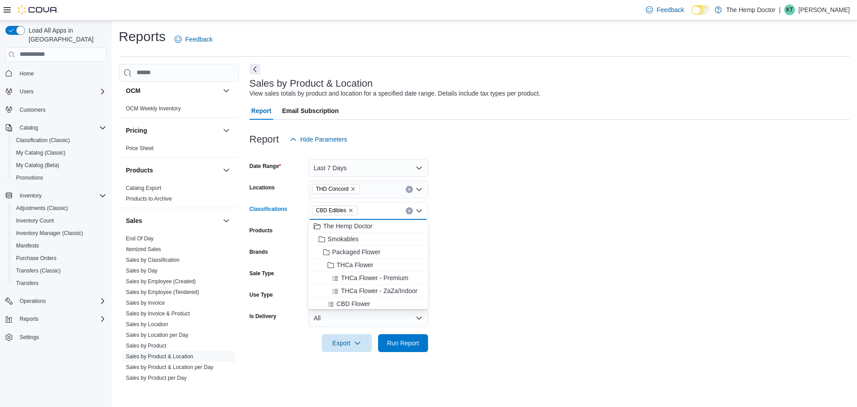
click at [350, 209] on icon "Remove CBD Edibles from selection in this group" at bounding box center [350, 210] width 5 height 5
click at [493, 216] on form "Date Range Last 7 Days Locations THD Concord Classifications All Classification…" at bounding box center [550, 250] width 601 height 204
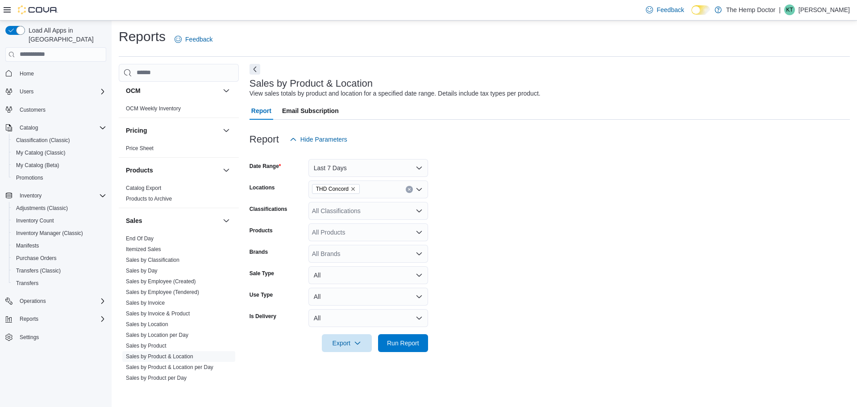
click at [385, 214] on div "All Classifications" at bounding box center [369, 211] width 120 height 18
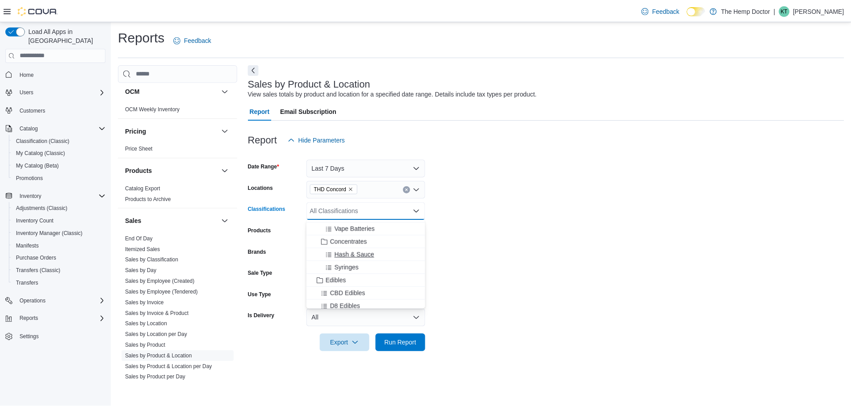
scroll to position [223, 0]
click at [357, 288] on span "D9 & CBD Edibles" at bounding box center [357, 287] width 51 height 9
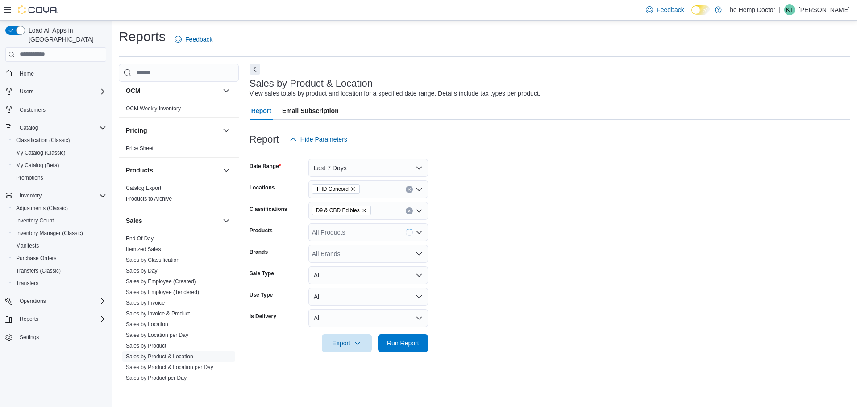
click at [501, 247] on form "Date Range Last 7 Days Locations THD Concord Classifications D9 & CBD Edibles P…" at bounding box center [550, 250] width 601 height 204
click at [365, 231] on div "All Products" at bounding box center [369, 232] width 120 height 18
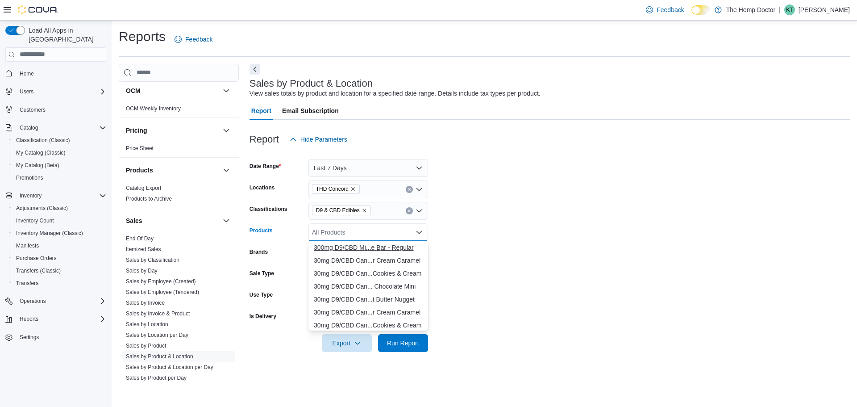
click at [372, 250] on div "3 0 0 m g D 9 / C B D M i . . . e B a r - R e g u l a r" at bounding box center [368, 247] width 109 height 9
click at [469, 246] on form "Date Range Last 7 Days Locations THD Concord Classifications D9 & CBD Edibles P…" at bounding box center [550, 250] width 601 height 204
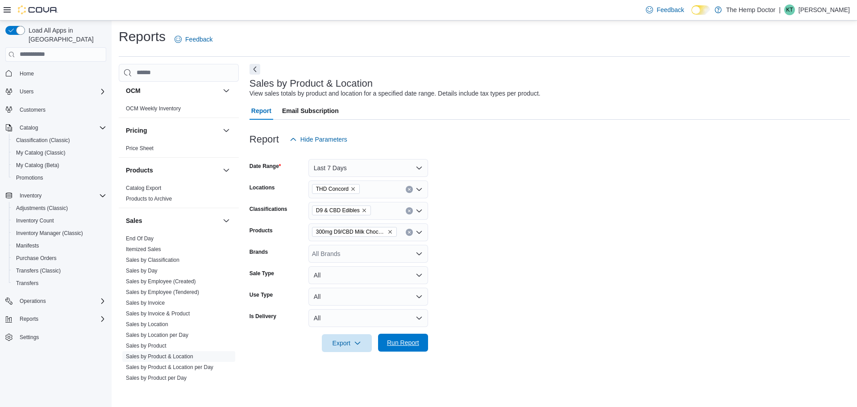
click at [408, 338] on span "Run Report" at bounding box center [403, 342] width 32 height 9
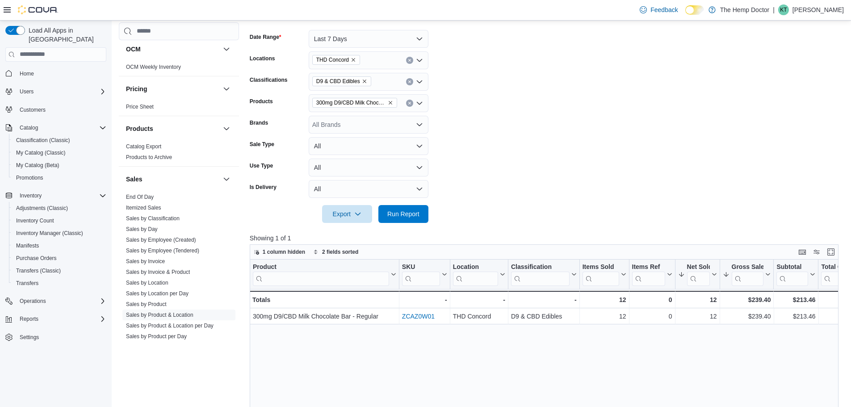
scroll to position [134, 0]
